Goal: Information Seeking & Learning: Learn about a topic

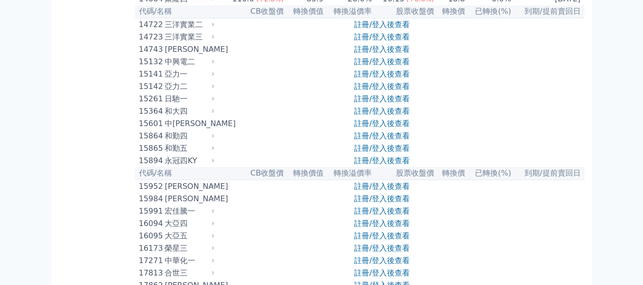
scroll to position [238, 0]
click at [385, 91] on link "註冊/登入後查看" at bounding box center [382, 86] width 56 height 9
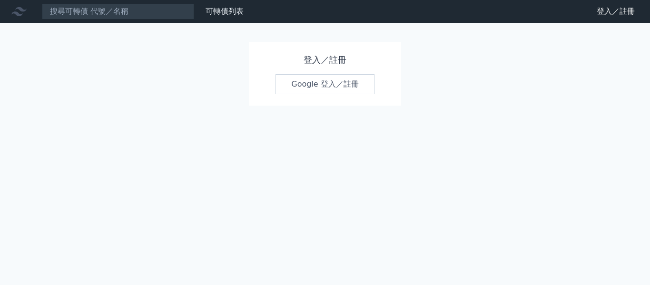
click at [322, 81] on link "Google 登入／註冊" at bounding box center [325, 84] width 99 height 20
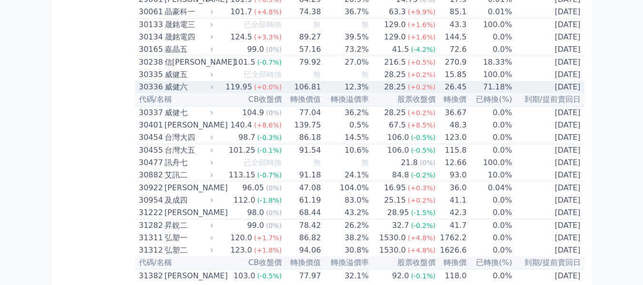
scroll to position [1277, 0]
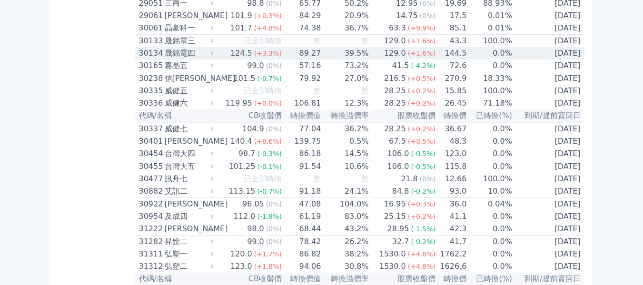
click at [380, 59] on td "129.0 (+1.6%)" at bounding box center [402, 53] width 67 height 12
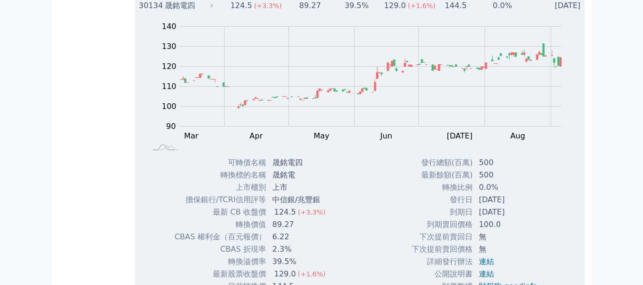
scroll to position [1372, 0]
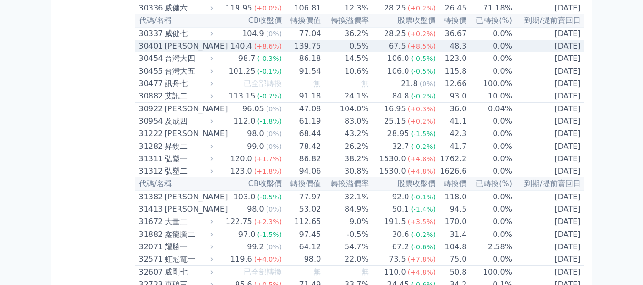
click at [260, 50] on span "(+8.6%)" at bounding box center [268, 46] width 28 height 8
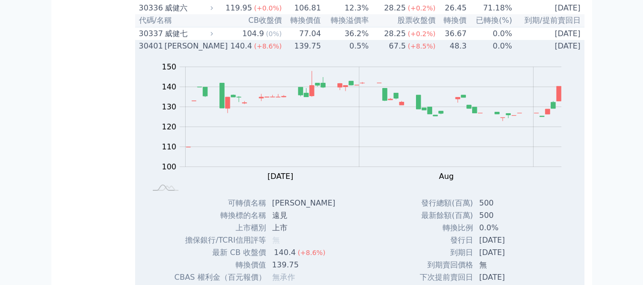
click at [260, 50] on span "(+8.6%)" at bounding box center [268, 46] width 28 height 8
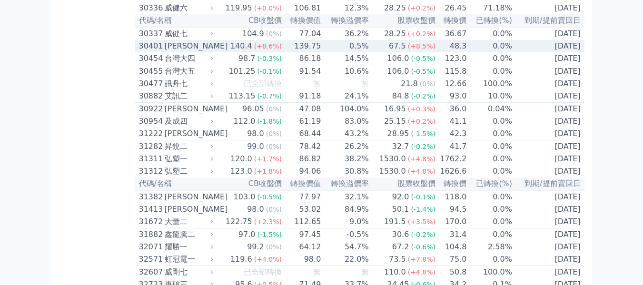
click at [260, 50] on span "(+8.6%)" at bounding box center [268, 46] width 28 height 8
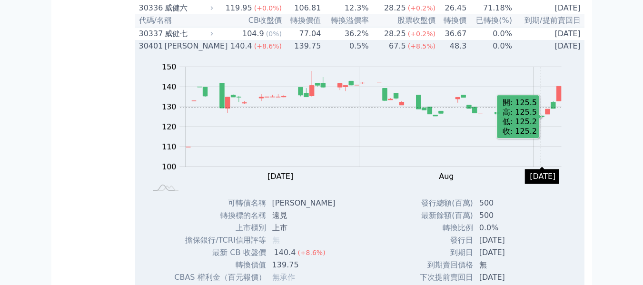
scroll to position [1419, 0]
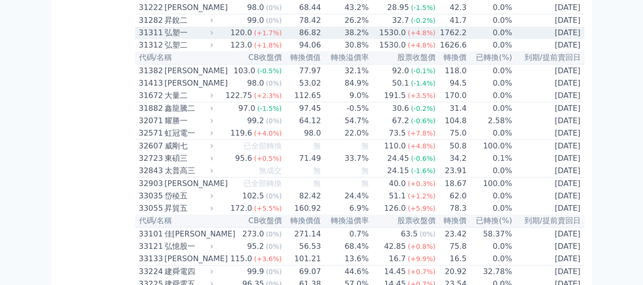
scroll to position [1515, 0]
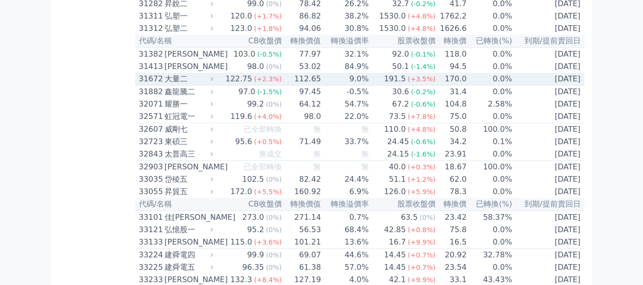
click at [214, 82] on icon at bounding box center [211, 79] width 6 height 6
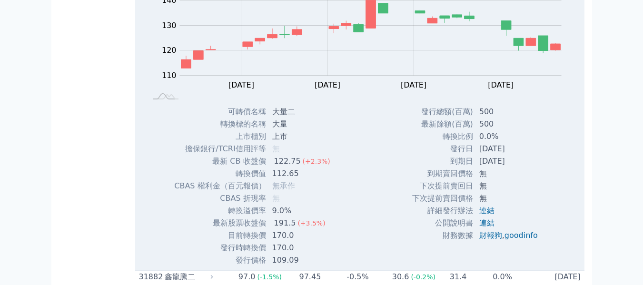
scroll to position [1610, 0]
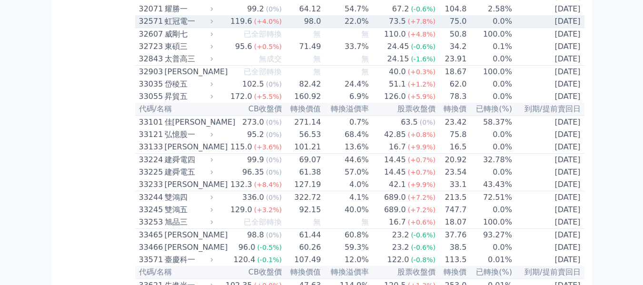
click at [254, 27] on div "119.6" at bounding box center [241, 21] width 26 height 11
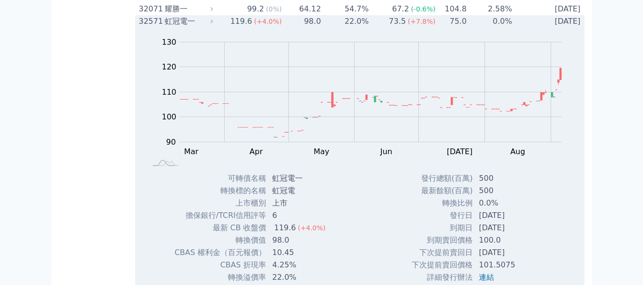
scroll to position [1705, 0]
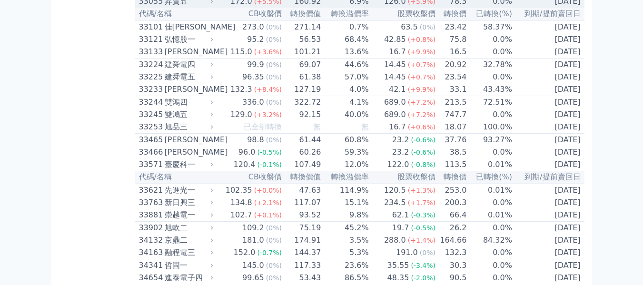
click at [213, 4] on icon at bounding box center [211, 1] width 6 height 6
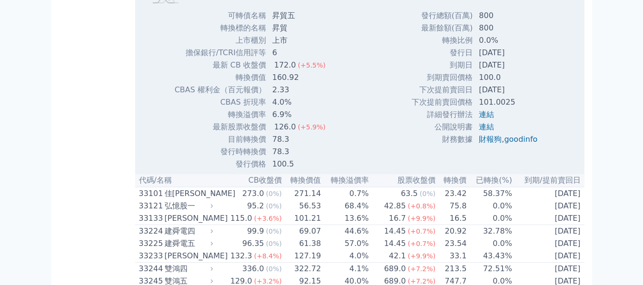
scroll to position [1800, 0]
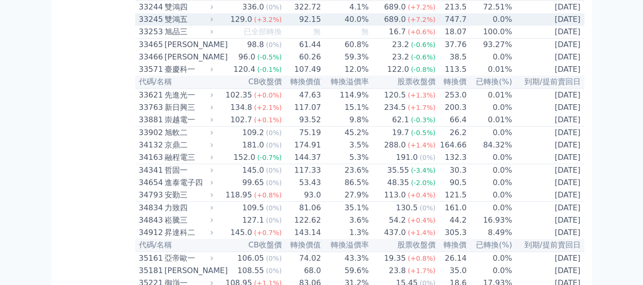
click at [196, 25] on div "雙鴻五" at bounding box center [188, 19] width 47 height 11
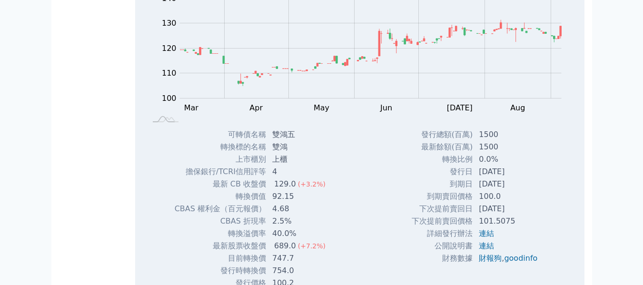
scroll to position [1848, 0]
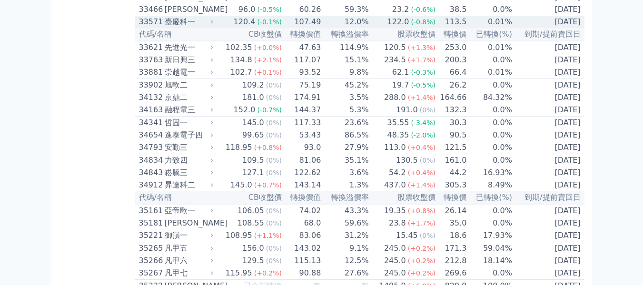
click at [197, 28] on div "臺慶科一" at bounding box center [188, 21] width 47 height 11
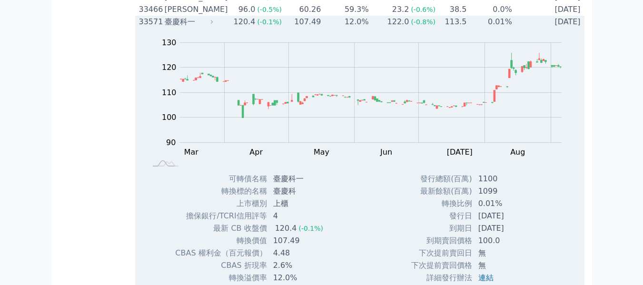
scroll to position [1895, 0]
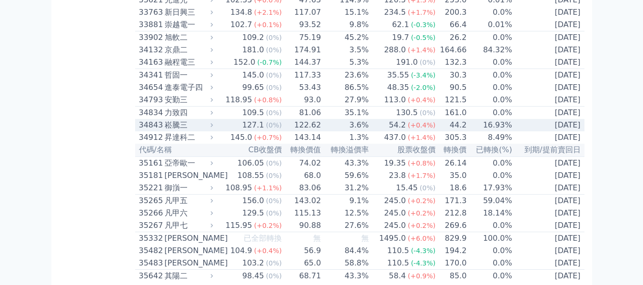
click at [277, 129] on span "(0%)" at bounding box center [274, 125] width 16 height 8
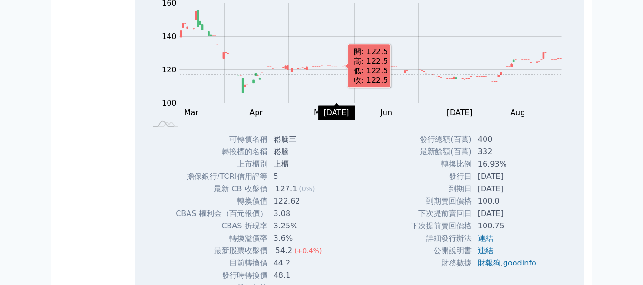
scroll to position [2086, 0]
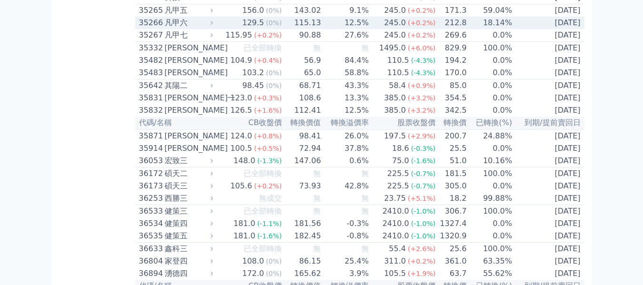
click at [186, 29] on div "凡甲六" at bounding box center [188, 22] width 47 height 11
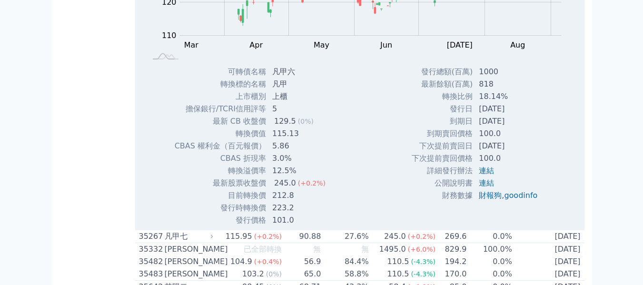
scroll to position [2229, 0]
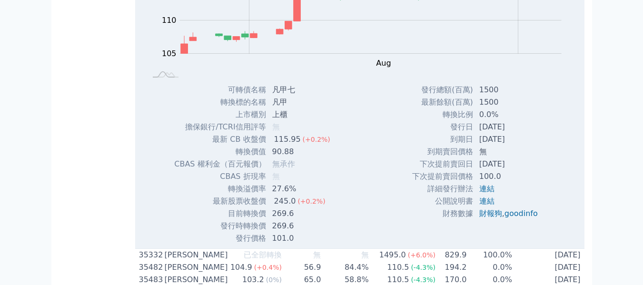
scroll to position [2181, 0]
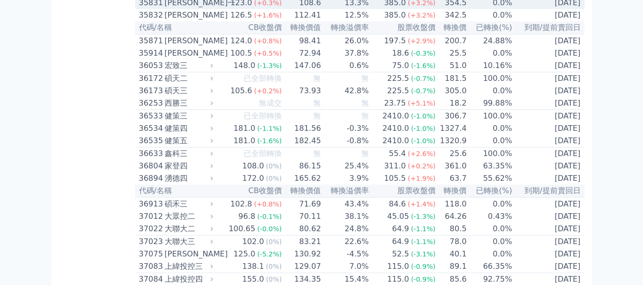
click at [215, 6] on icon at bounding box center [211, 3] width 6 height 6
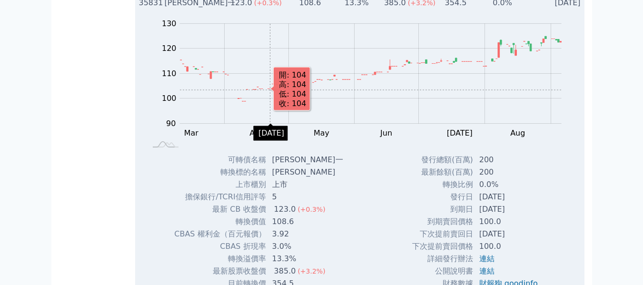
scroll to position [2276, 0]
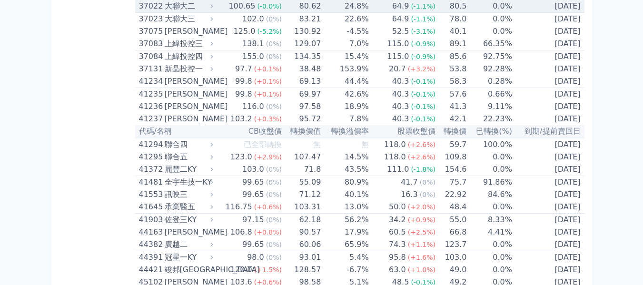
scroll to position [2419, 0]
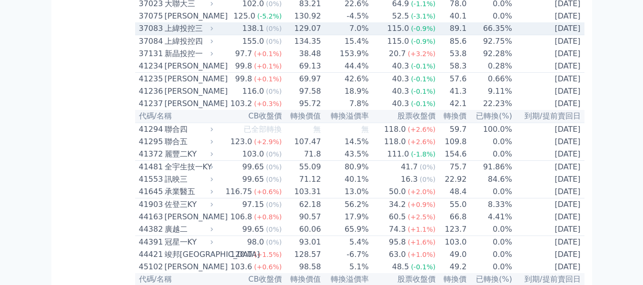
click at [268, 32] on span "(0%)" at bounding box center [274, 29] width 16 height 8
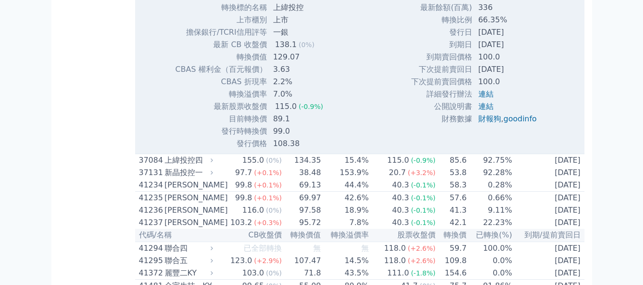
scroll to position [2562, 0]
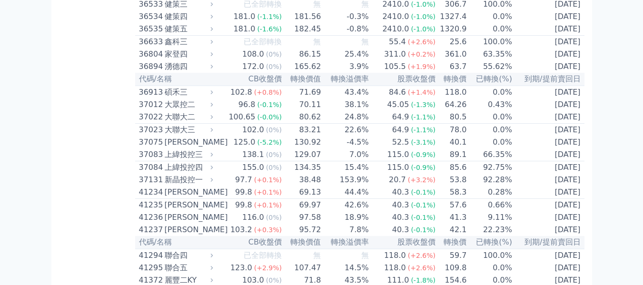
scroll to position [2276, 0]
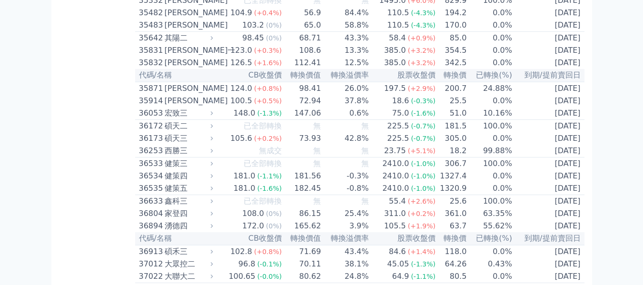
scroll to position [2086, 0]
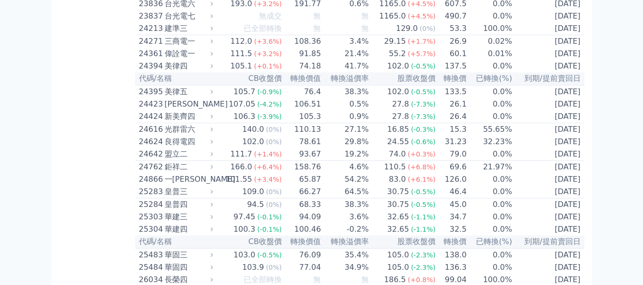
scroll to position [801, 0]
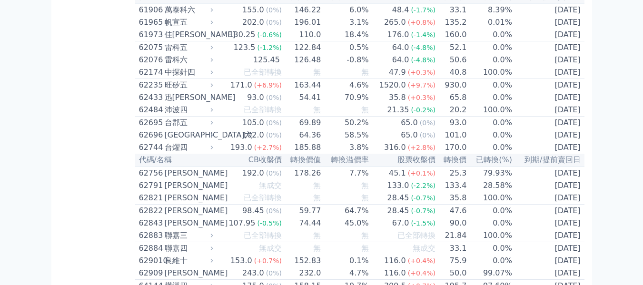
scroll to position [3704, 0]
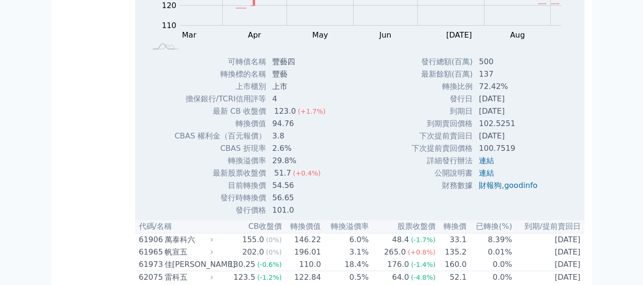
scroll to position [3752, 0]
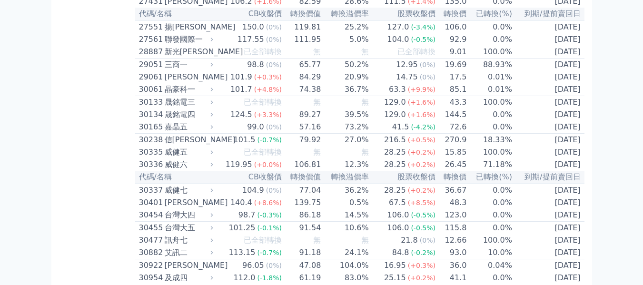
scroll to position [1300, 0]
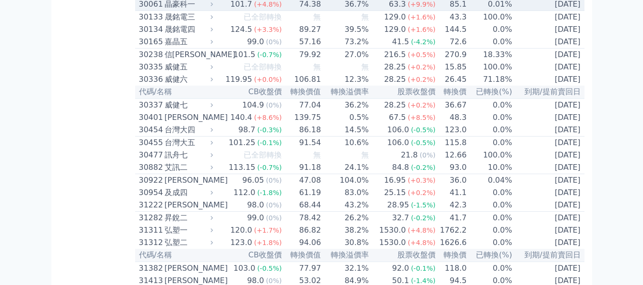
click at [195, 10] on div "晶豪科一" at bounding box center [188, 4] width 47 height 11
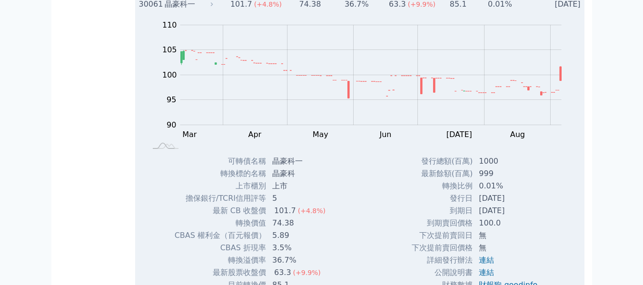
click at [197, 10] on div "晶豪科一" at bounding box center [188, 4] width 47 height 11
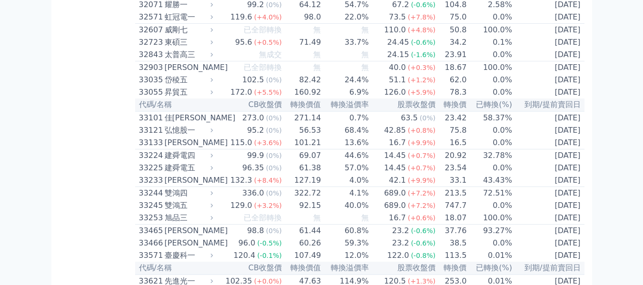
scroll to position [1681, 0]
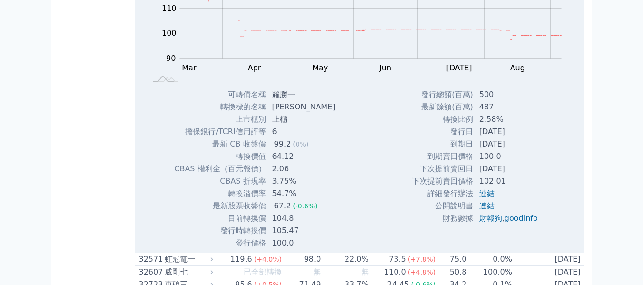
scroll to position [1634, 0]
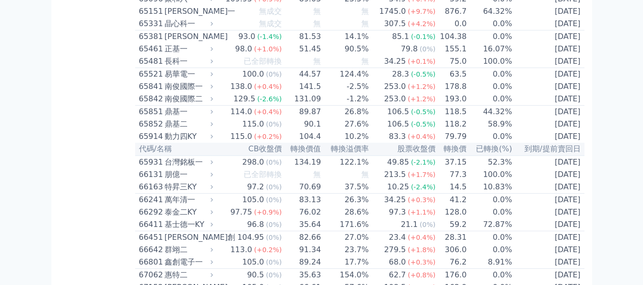
scroll to position [4230, 0]
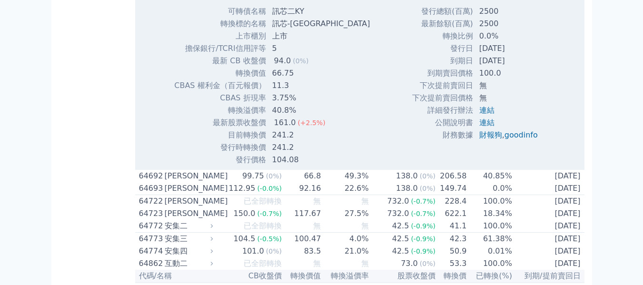
scroll to position [4182, 0]
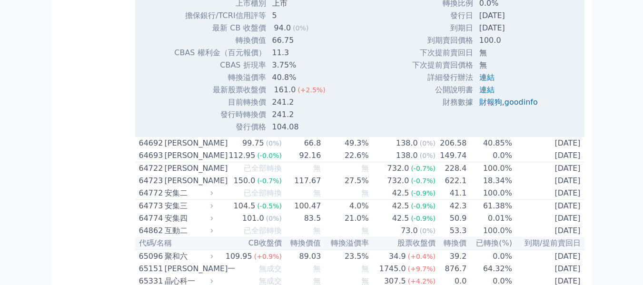
scroll to position [4277, 0]
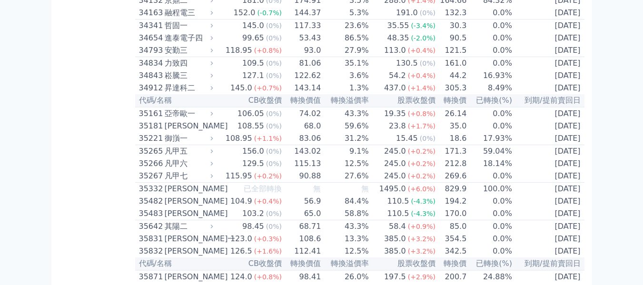
scroll to position [1897, 0]
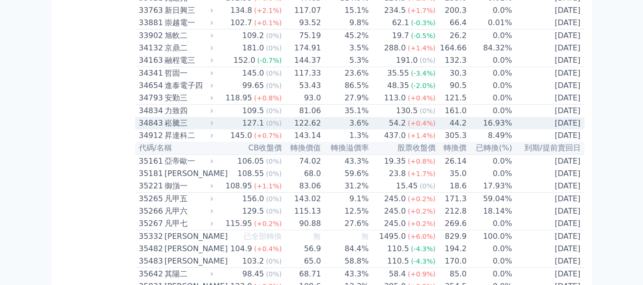
click at [186, 129] on div "崧騰三" at bounding box center [188, 123] width 47 height 11
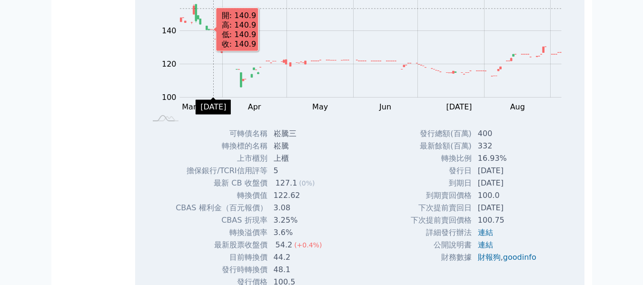
scroll to position [2088, 0]
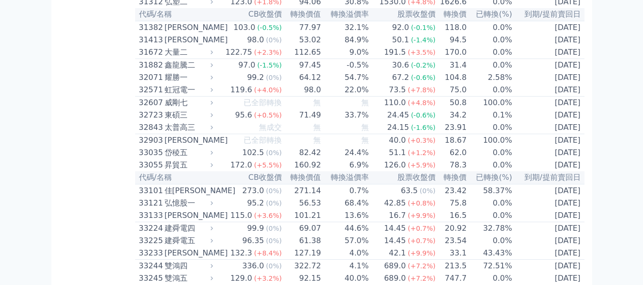
scroll to position [1517, 0]
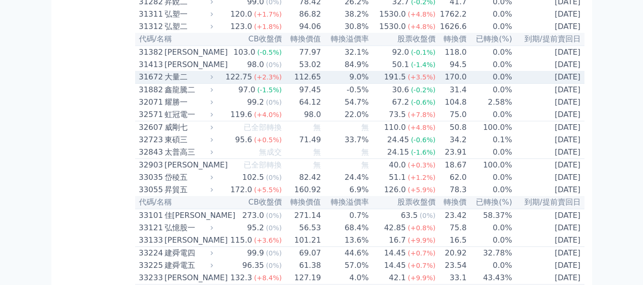
click at [197, 83] on div "大量二" at bounding box center [188, 76] width 47 height 11
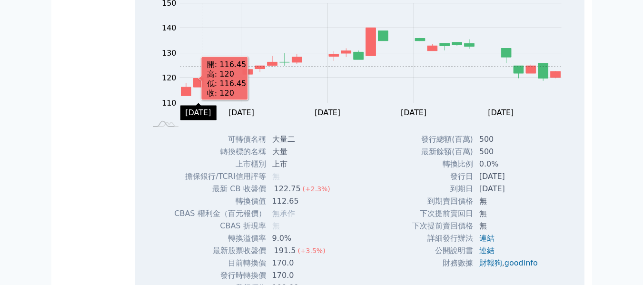
scroll to position [1612, 0]
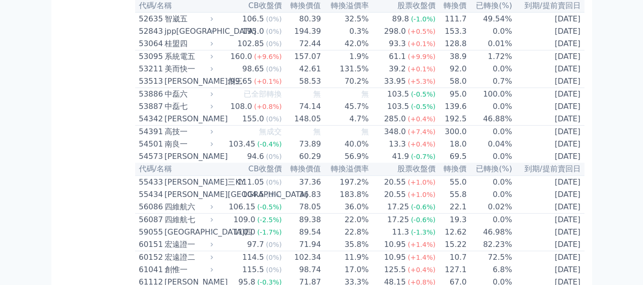
scroll to position [3230, 0]
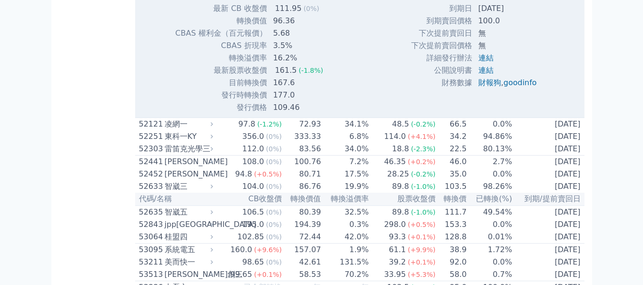
scroll to position [3278, 0]
